Goal: Information Seeking & Learning: Learn about a topic

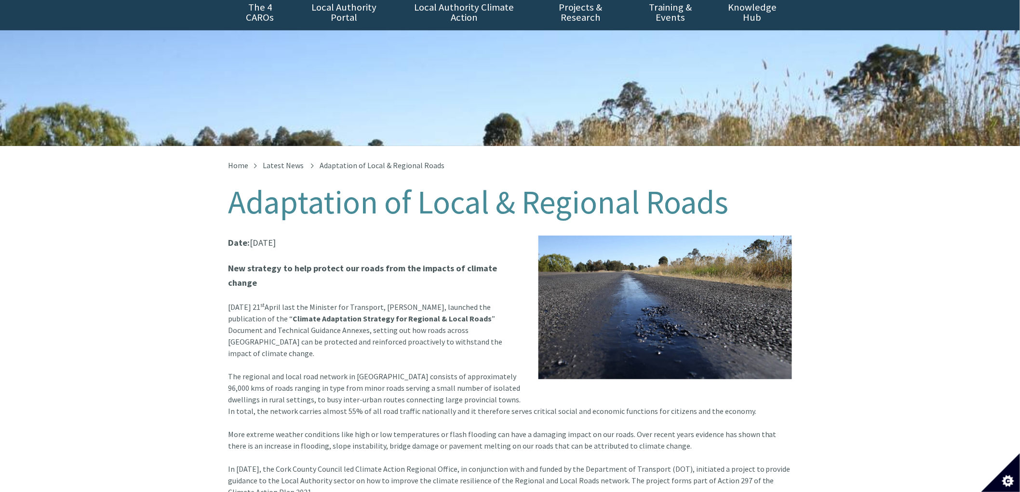
scroll to position [53, 0]
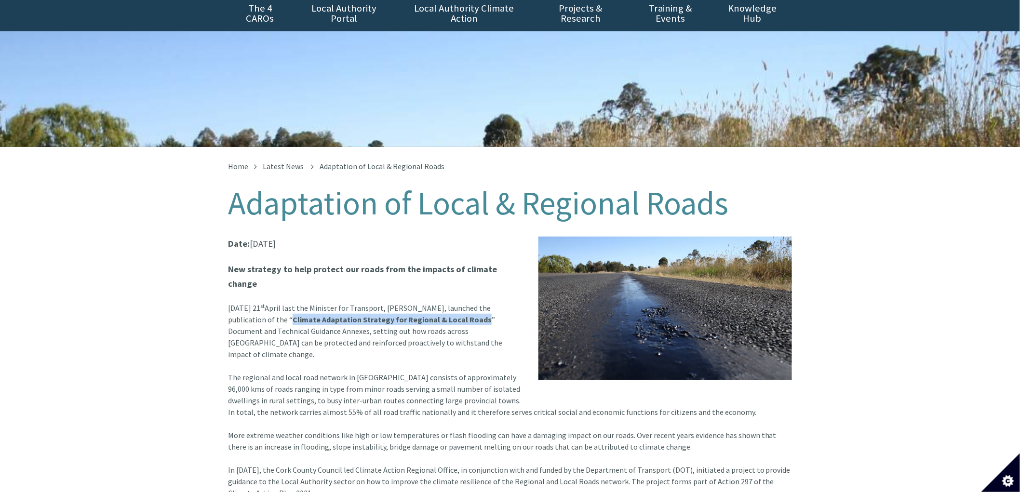
drag, startPoint x: 290, startPoint y: 295, endPoint x: 475, endPoint y: 293, distance: 185.6
click at [475, 315] on strong "Climate Adaptation Strategy for Regional & Local Roads" at bounding box center [392, 320] width 199 height 10
copy strong "Climate Adaptation Strategy for Regional & Local Roads"
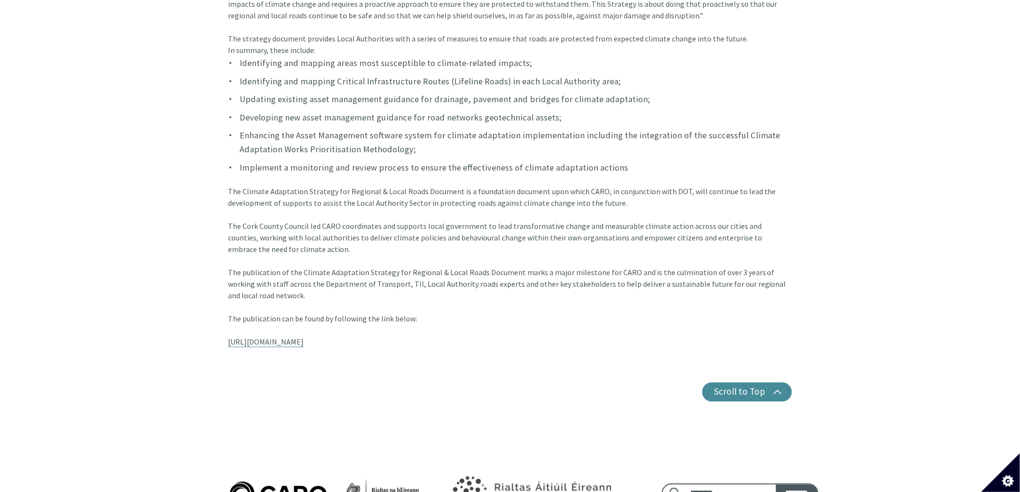
scroll to position [753, 0]
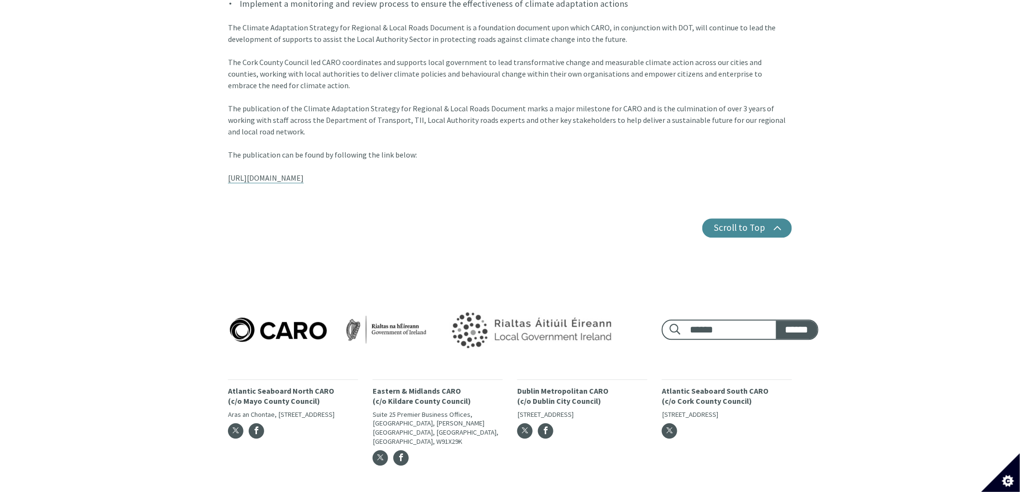
drag, startPoint x: 295, startPoint y: 150, endPoint x: 343, endPoint y: 156, distance: 47.6
click at [304, 174] on link "[URL][DOMAIN_NAME]" at bounding box center [266, 179] width 76 height 10
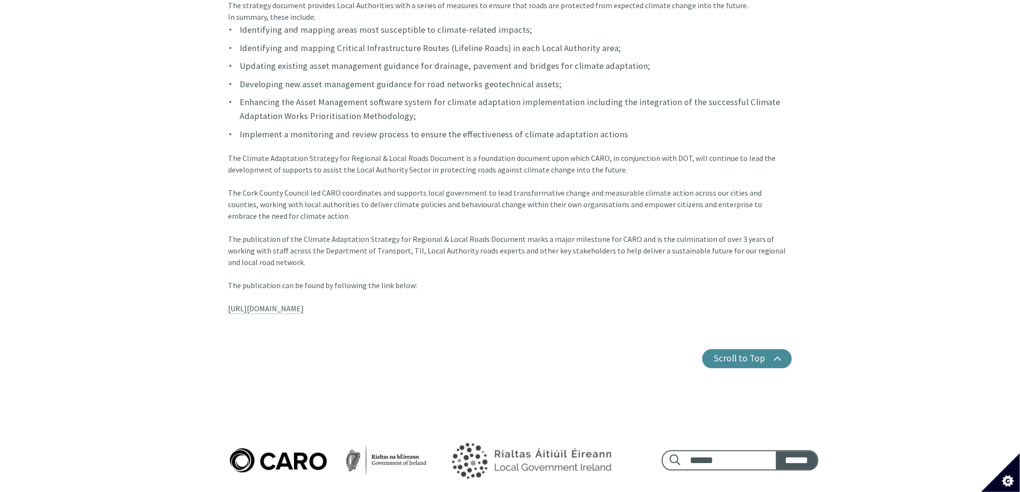
scroll to position [753, 0]
